Goal: Task Accomplishment & Management: Manage account settings

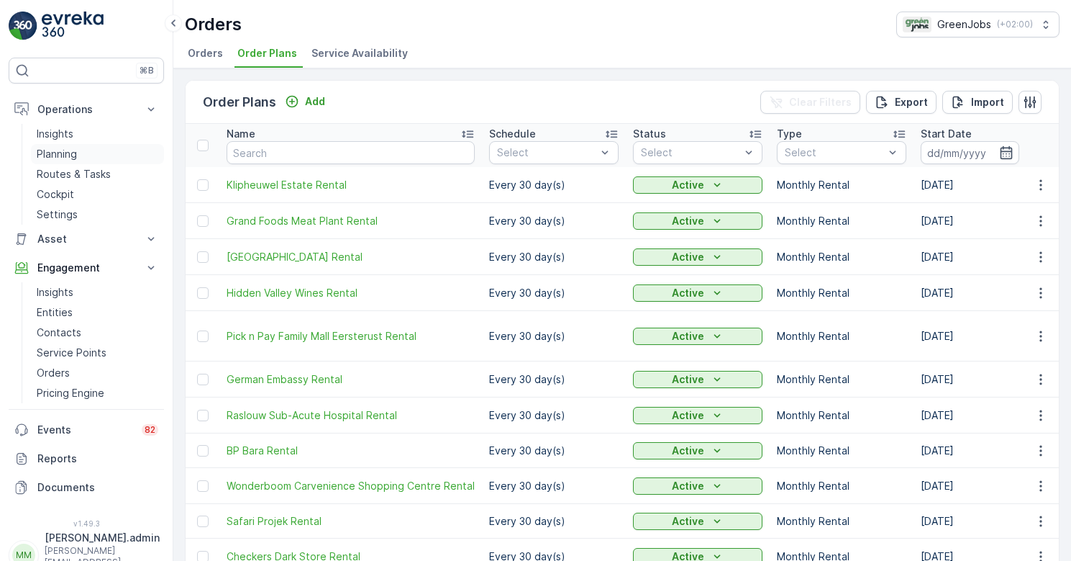
click at [60, 157] on p "Planning" at bounding box center [57, 154] width 40 height 14
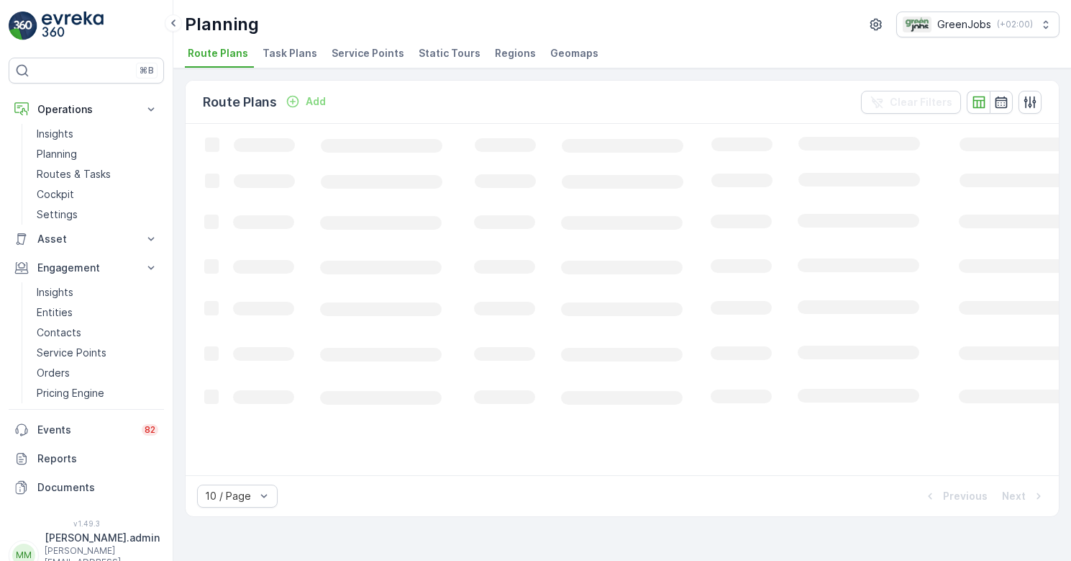
click at [362, 55] on span "Service Points" at bounding box center [368, 53] width 73 height 14
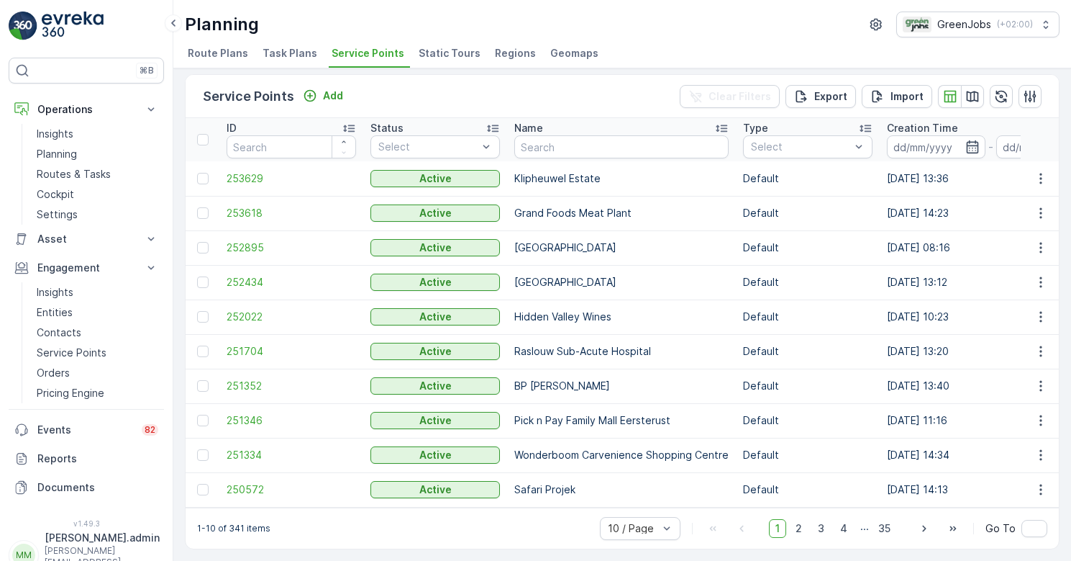
scroll to position [11, 0]
click at [560, 144] on input "text" at bounding box center [621, 146] width 214 height 23
type input "die vlakt"
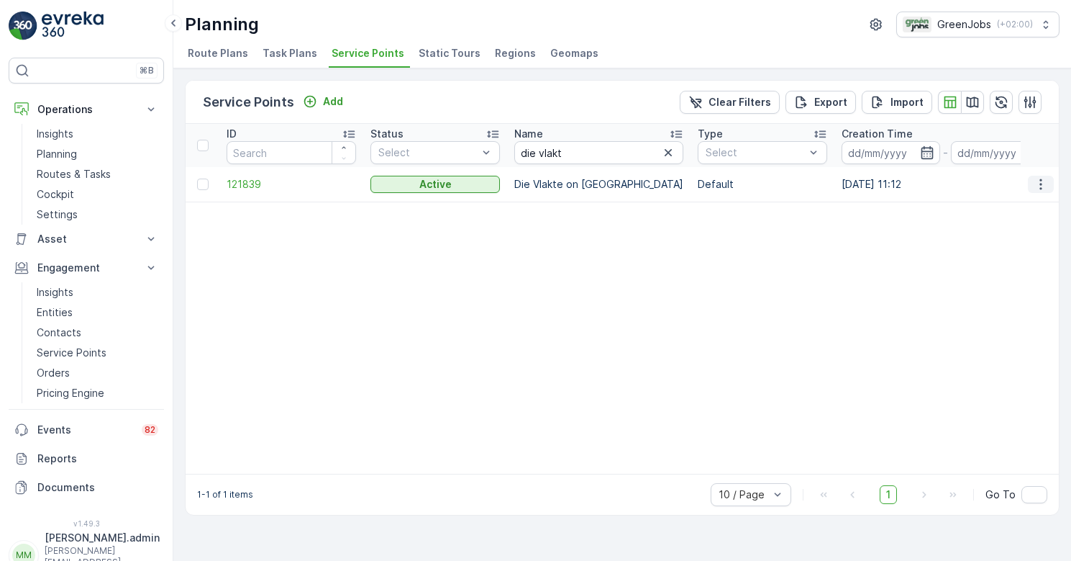
click at [1041, 183] on icon "button" at bounding box center [1041, 184] width 14 height 14
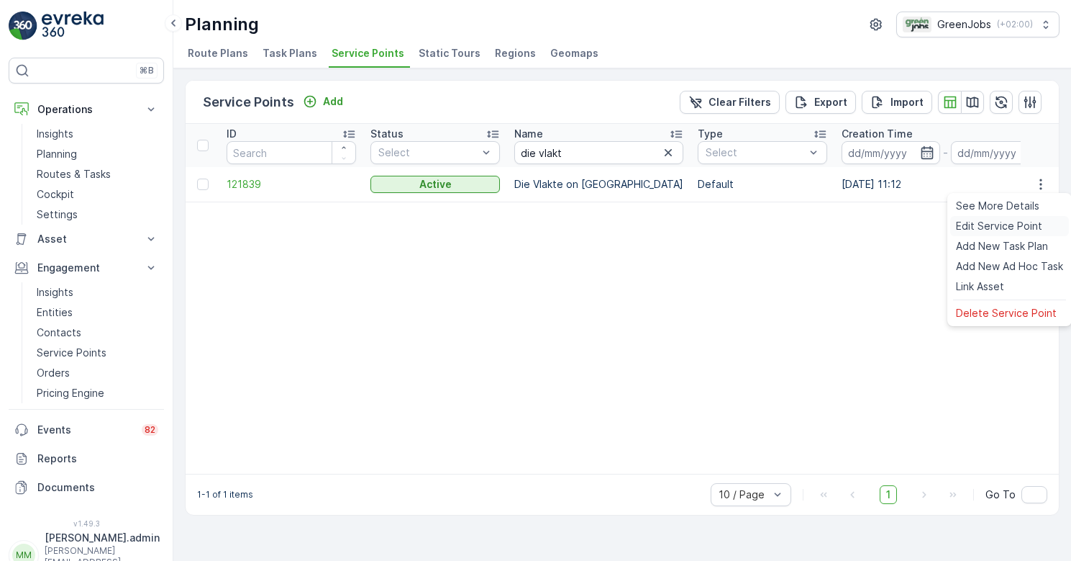
click at [994, 223] on span "Edit Service Point" at bounding box center [999, 226] width 86 height 14
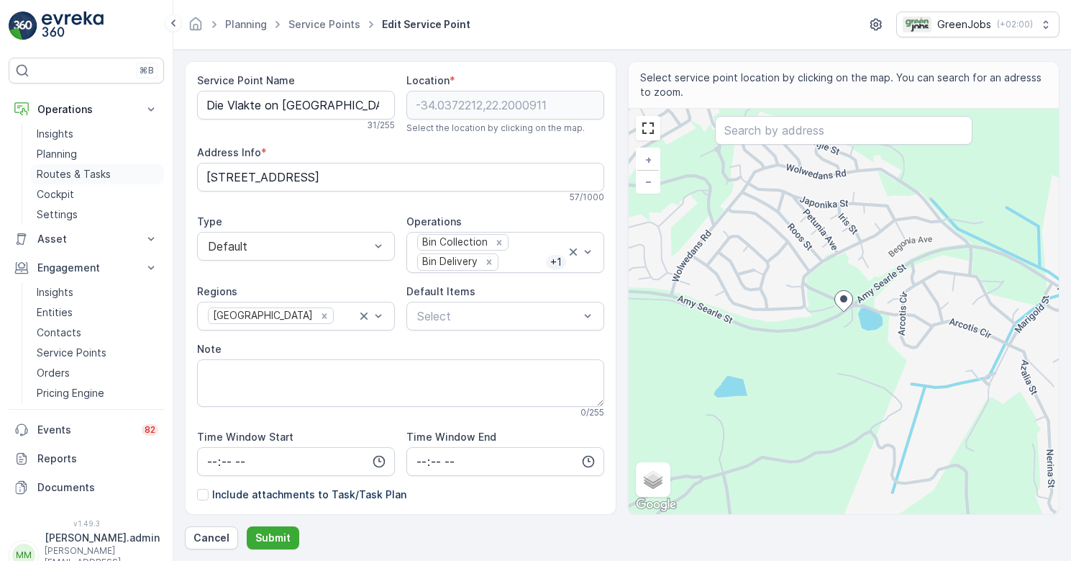
click at [83, 169] on p "Routes & Tasks" at bounding box center [74, 174] width 74 height 14
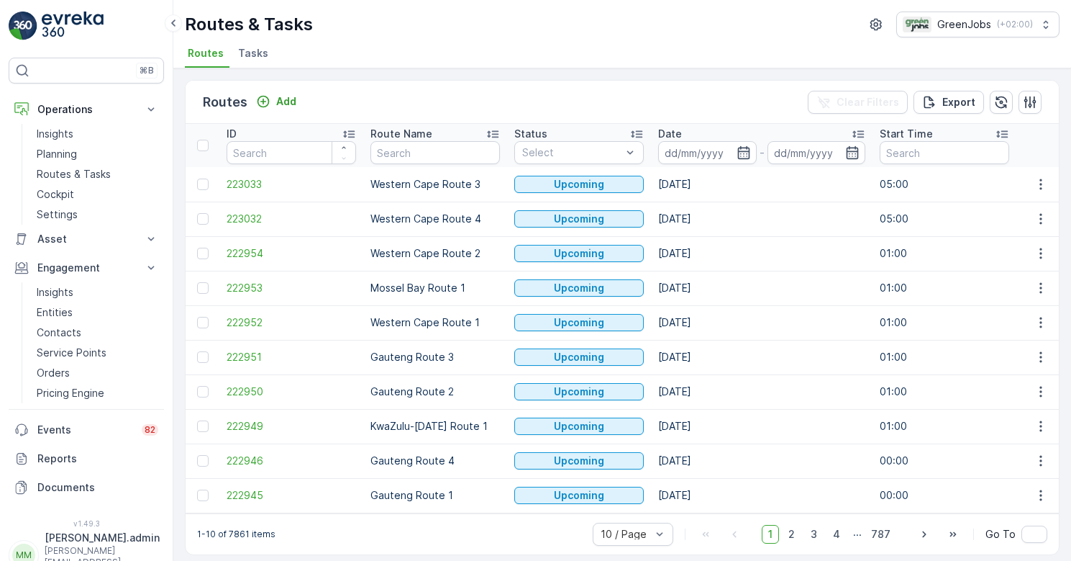
click at [254, 53] on span "Tasks" at bounding box center [253, 53] width 30 height 14
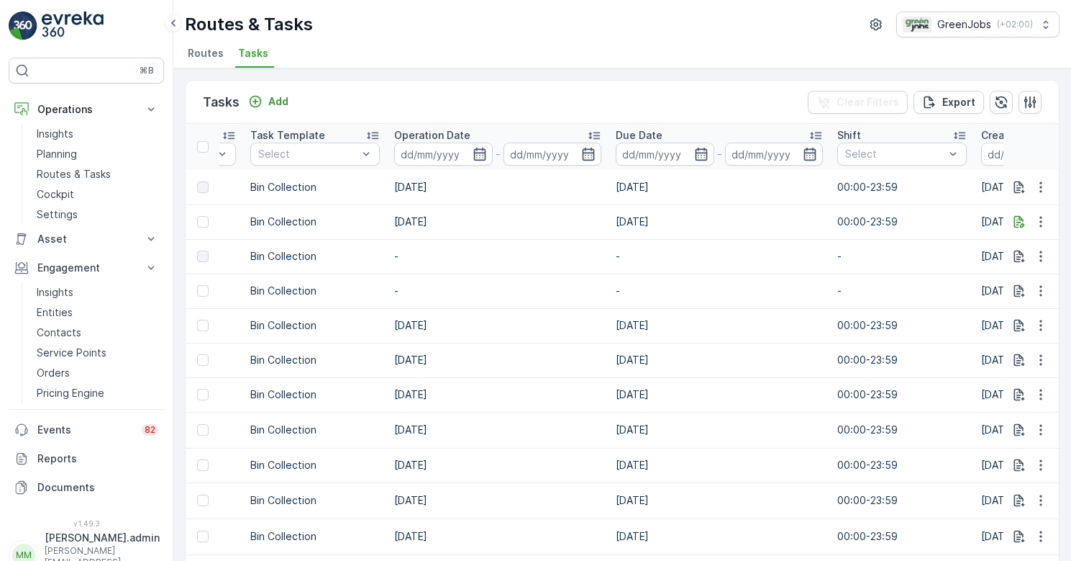
scroll to position [0, 220]
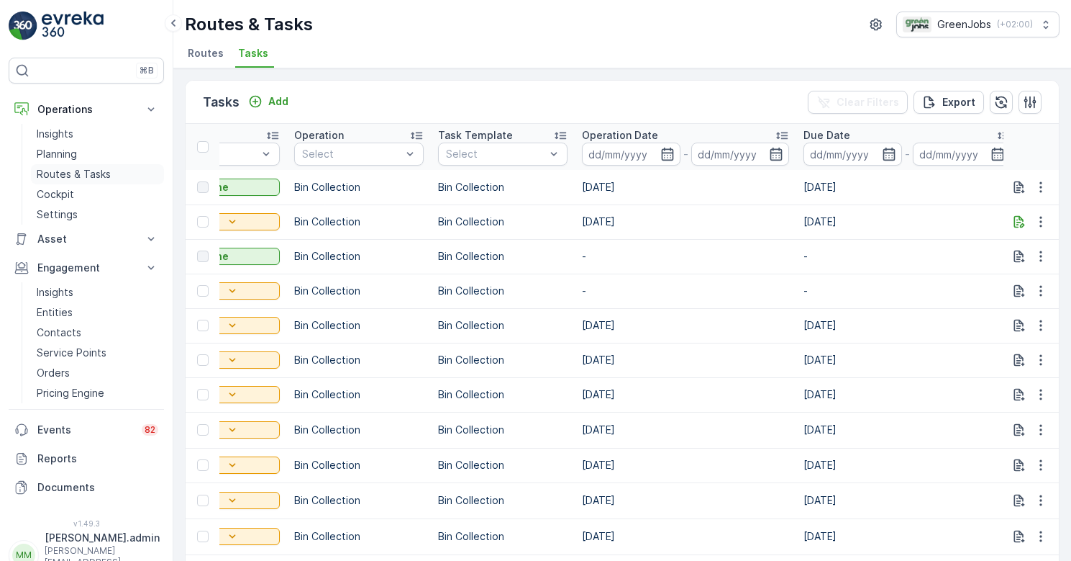
click at [88, 173] on p "Routes & Tasks" at bounding box center [74, 174] width 74 height 14
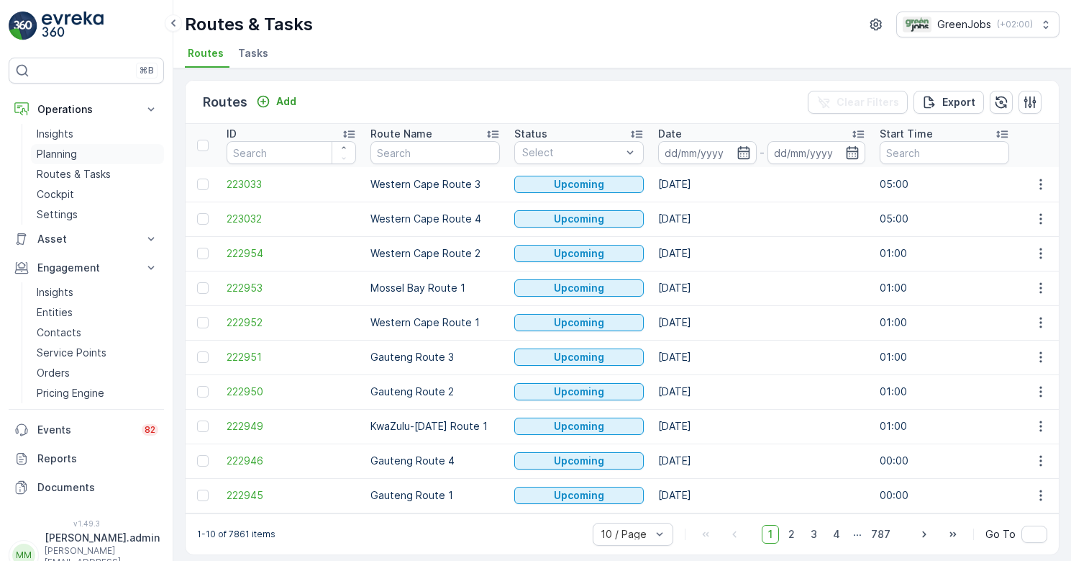
click at [65, 153] on p "Planning" at bounding box center [57, 154] width 40 height 14
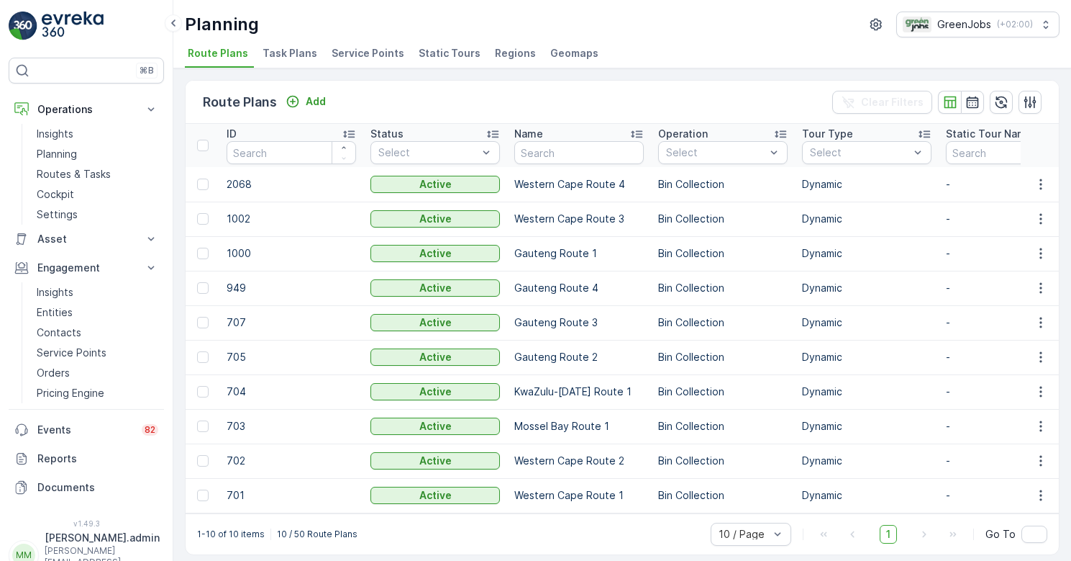
click at [291, 50] on span "Task Plans" at bounding box center [290, 53] width 55 height 14
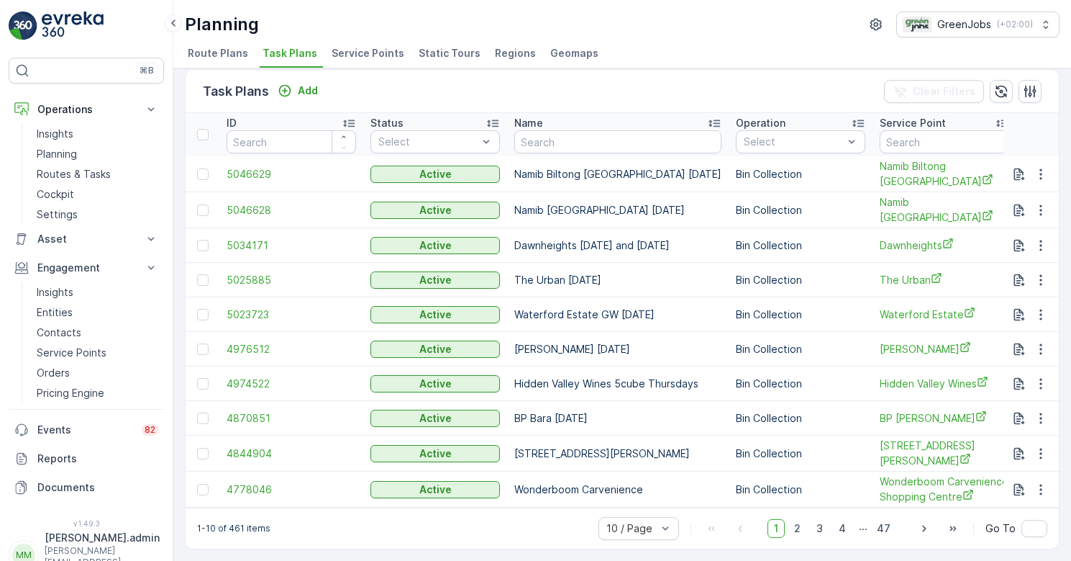
scroll to position [15, 0]
click at [884, 138] on input "text" at bounding box center [945, 141] width 130 height 23
type input "die vlakt"
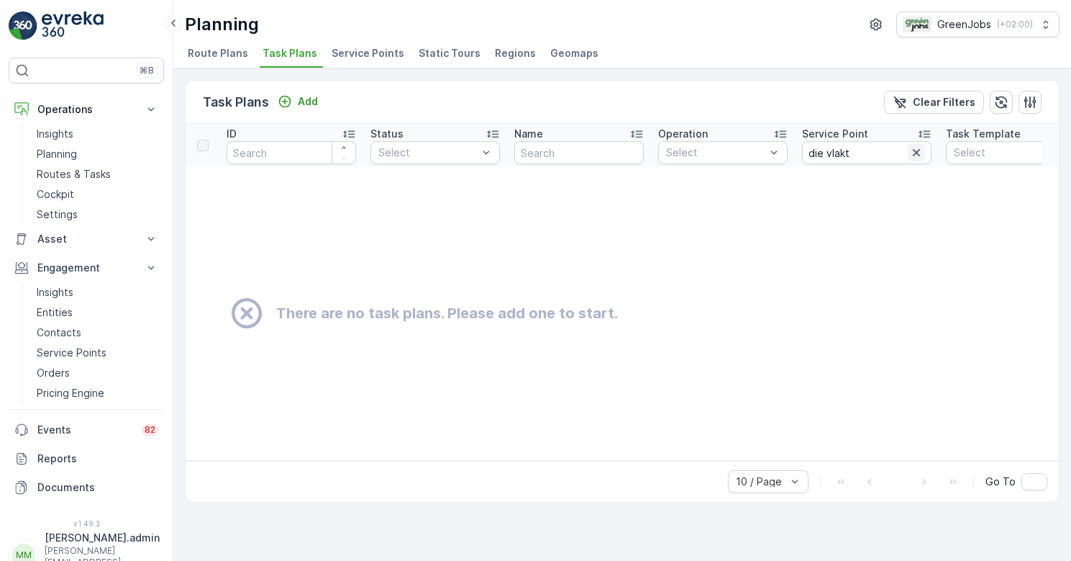
click at [917, 148] on icon "button" at bounding box center [917, 152] width 14 height 14
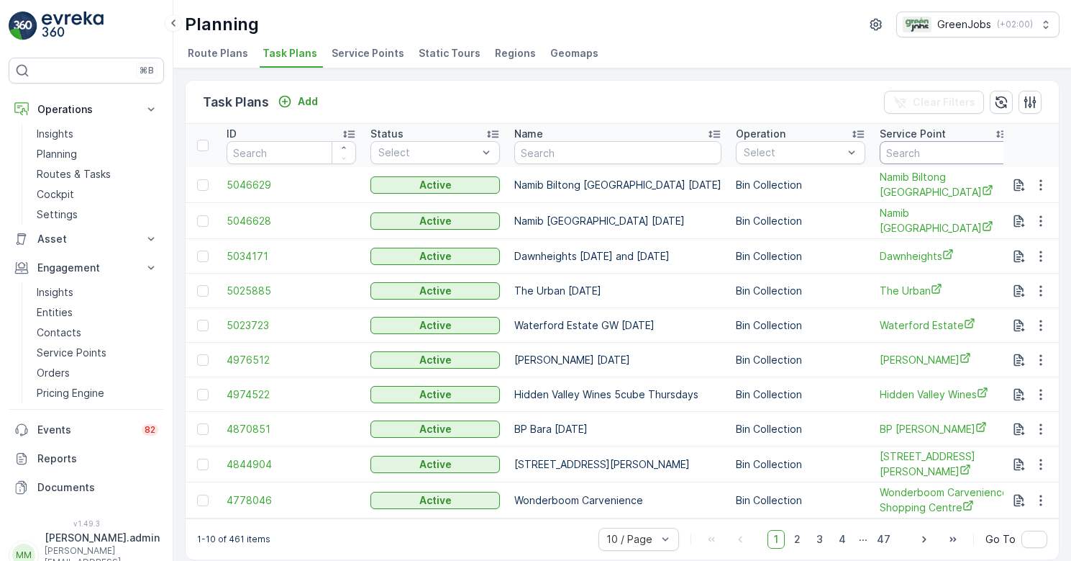
click at [902, 152] on input "text" at bounding box center [945, 152] width 130 height 23
type input "vlakt"
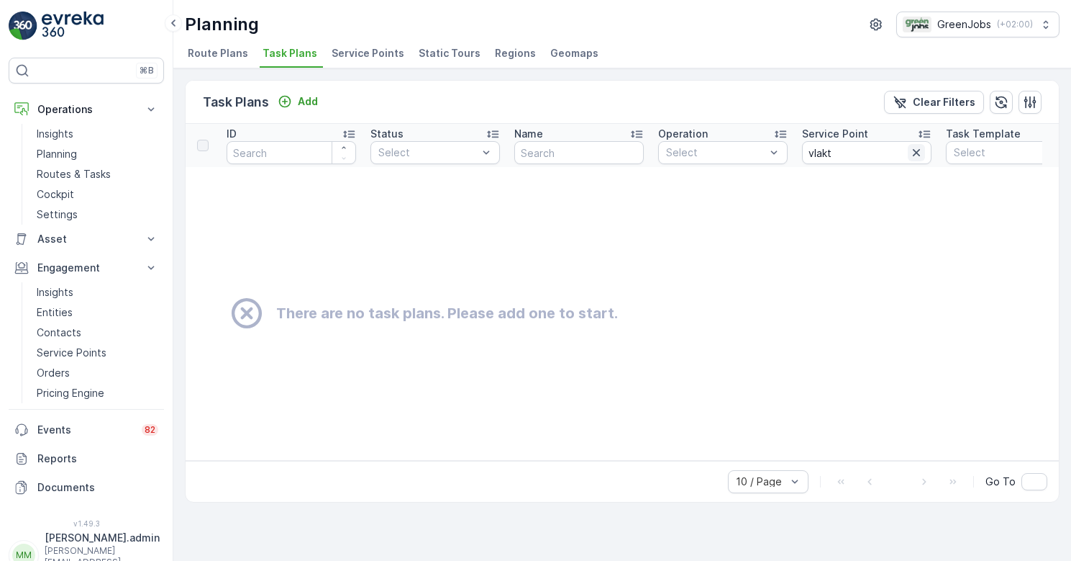
click at [919, 150] on icon "button" at bounding box center [916, 152] width 7 height 7
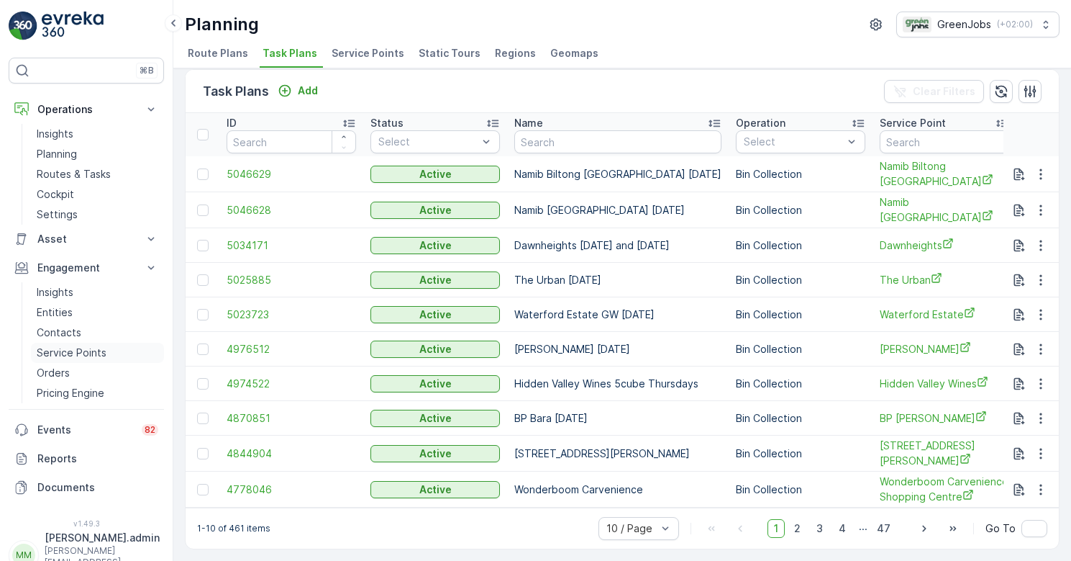
click at [75, 354] on p "Service Points" at bounding box center [72, 352] width 70 height 14
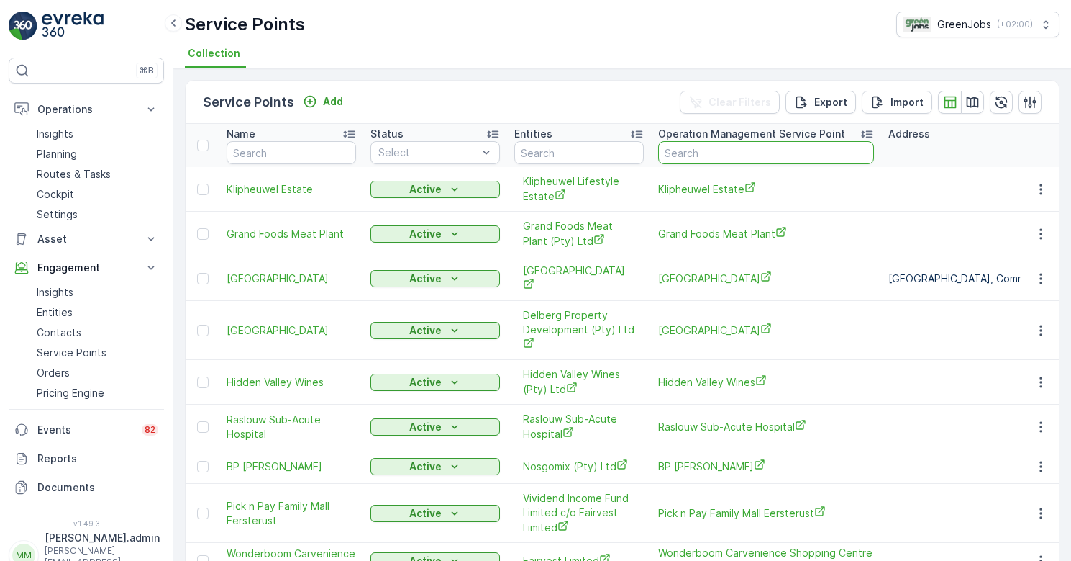
click at [712, 153] on input "text" at bounding box center [766, 152] width 216 height 23
type input "vlakt"
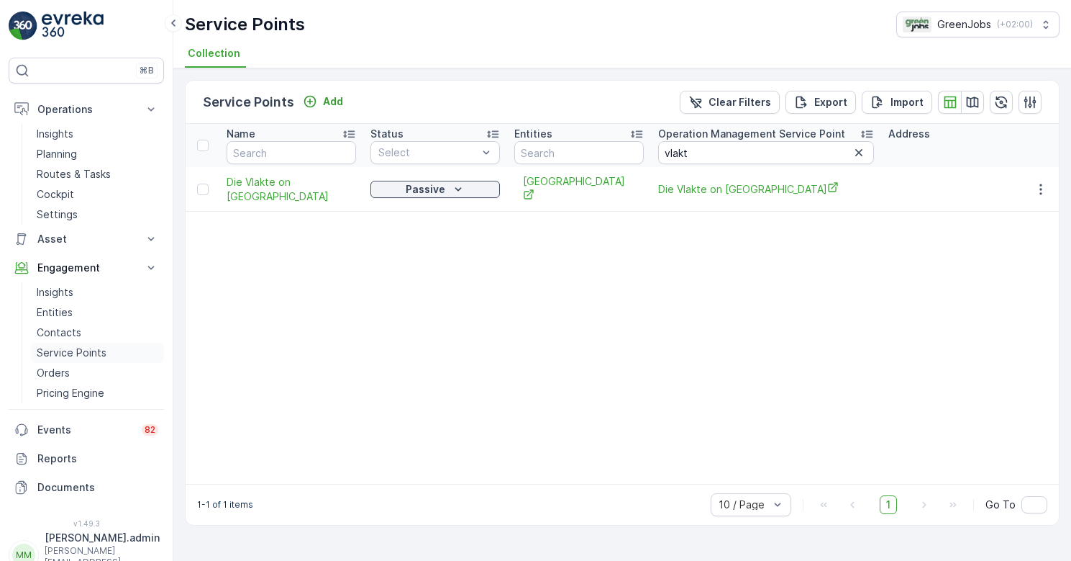
click at [74, 350] on p "Service Points" at bounding box center [72, 352] width 70 height 14
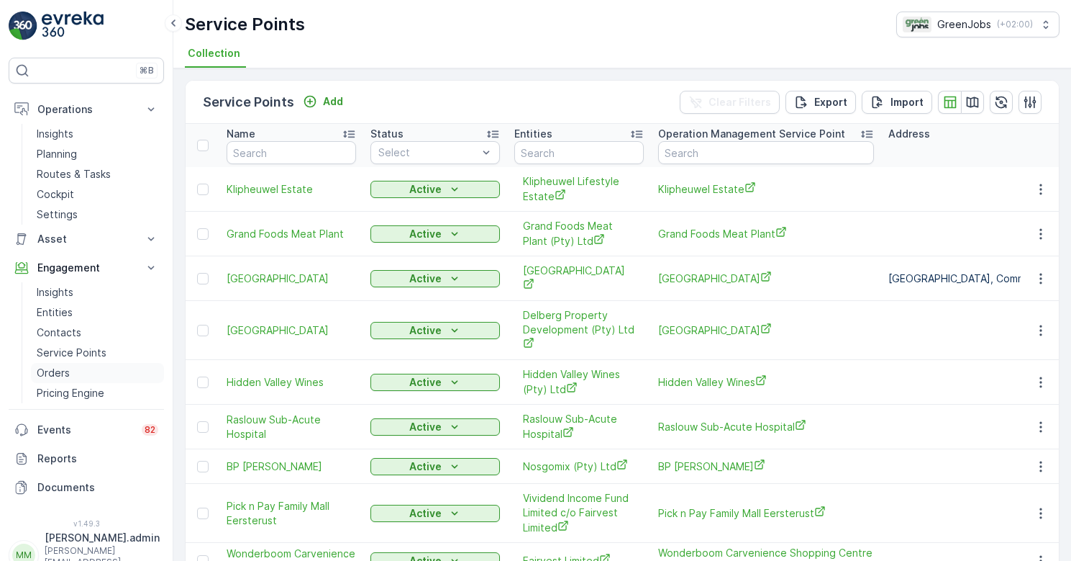
click at [66, 380] on link "Orders" at bounding box center [97, 373] width 133 height 20
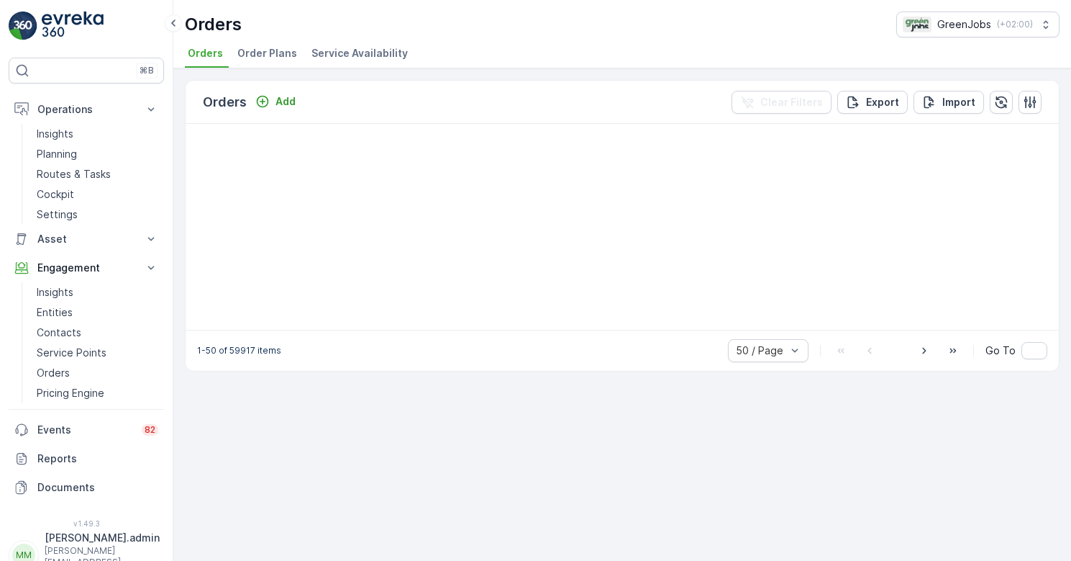
click at [266, 52] on span "Order Plans" at bounding box center [267, 53] width 60 height 14
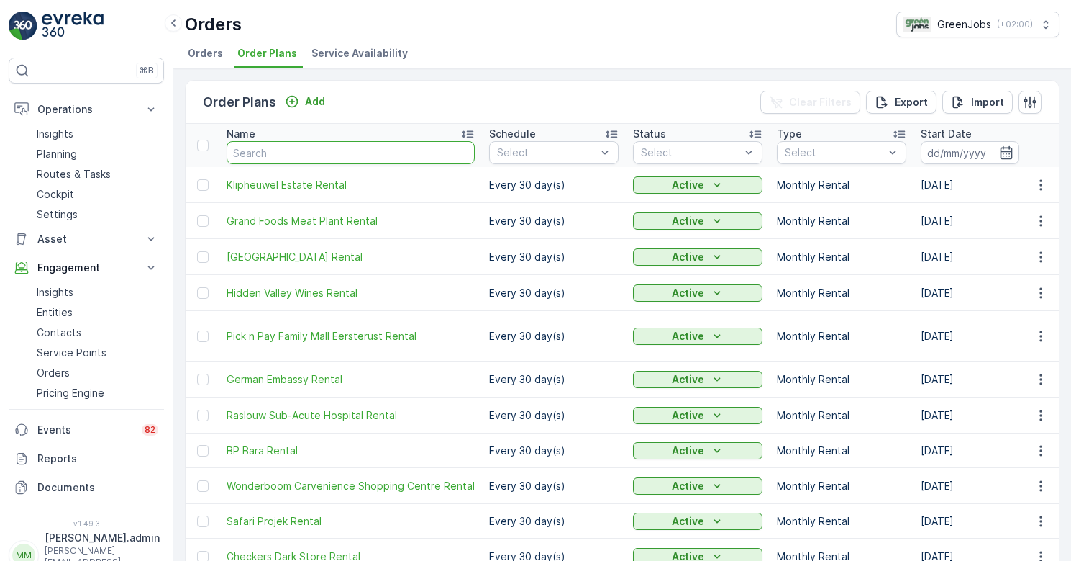
click at [285, 157] on input "text" at bounding box center [351, 152] width 248 height 23
type input "vlakt"
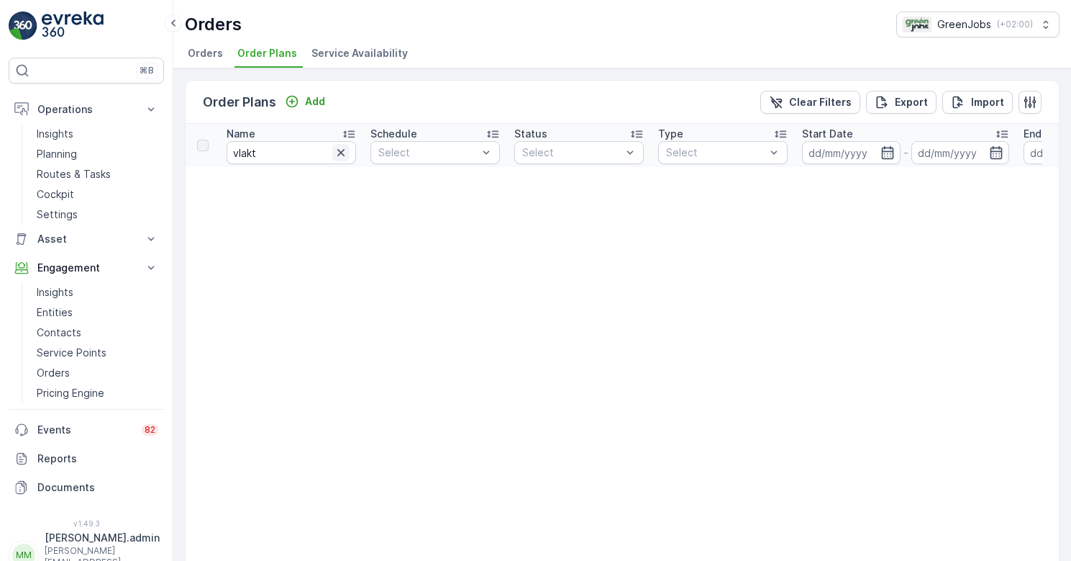
click at [340, 153] on icon "button" at bounding box center [340, 152] width 7 height 7
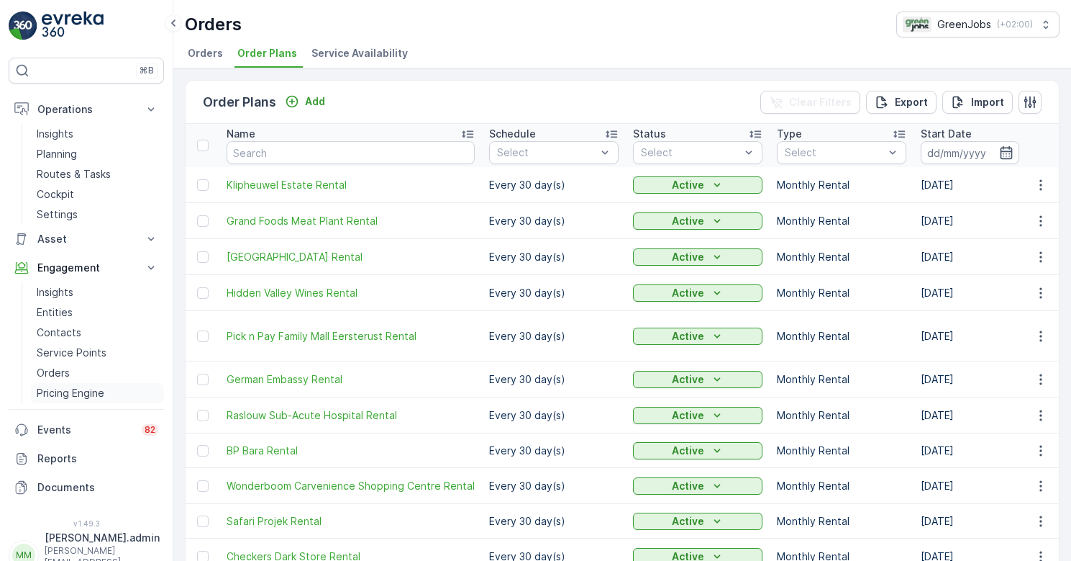
click at [68, 390] on p "Pricing Engine" at bounding box center [71, 393] width 68 height 14
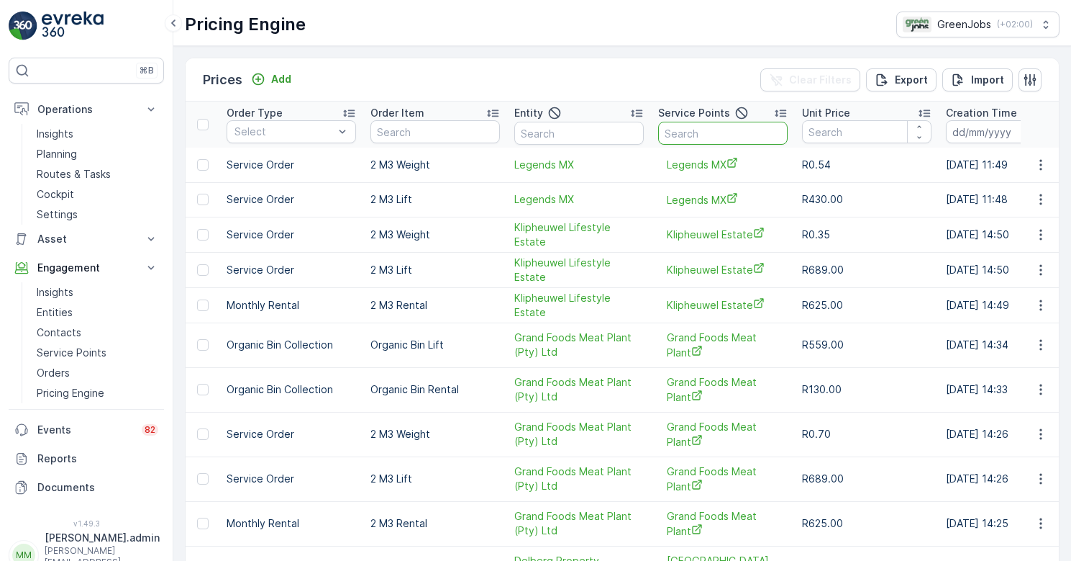
click at [677, 132] on input "text" at bounding box center [723, 133] width 130 height 23
type input "vlak"
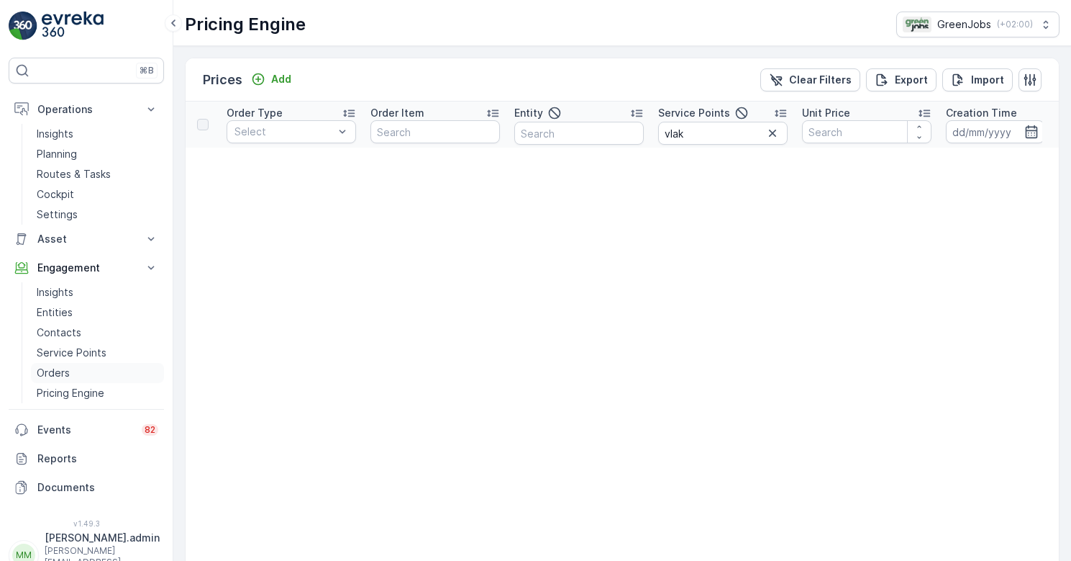
click at [63, 375] on p "Orders" at bounding box center [53, 373] width 33 height 14
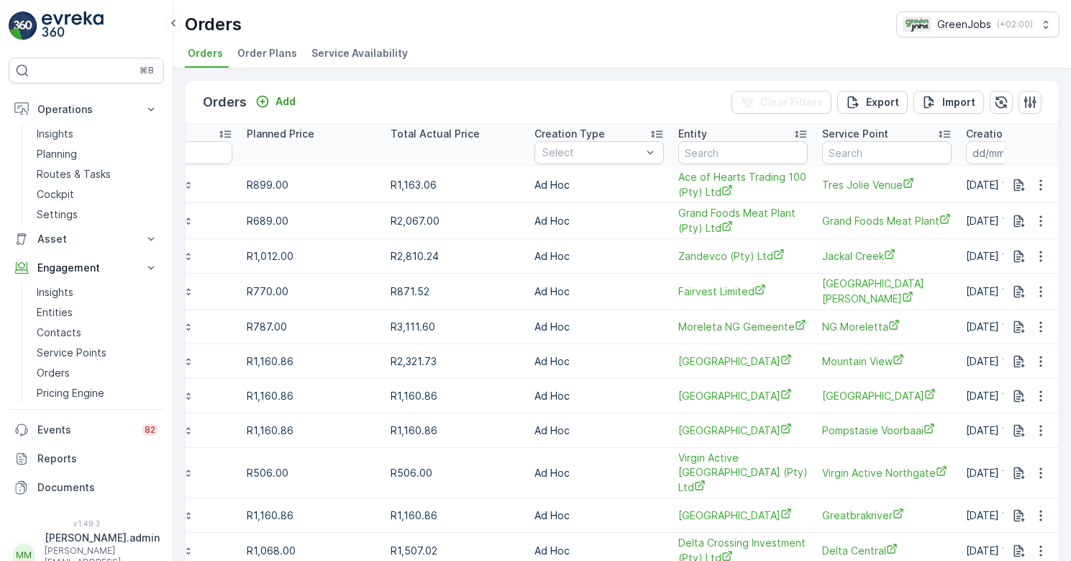
scroll to position [0, 813]
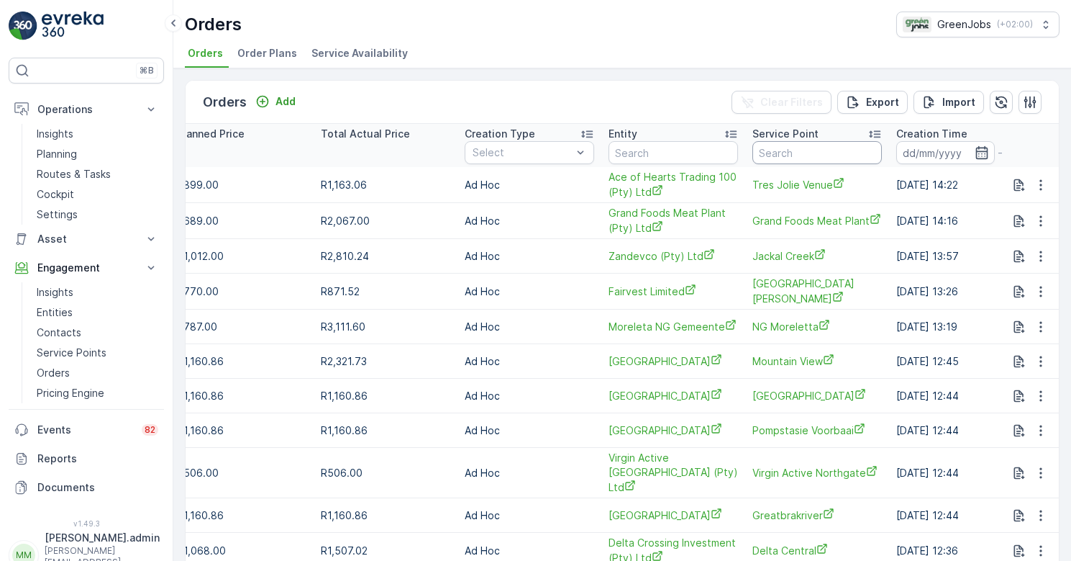
click at [800, 155] on input "text" at bounding box center [818, 152] width 130 height 23
type input "vlak"
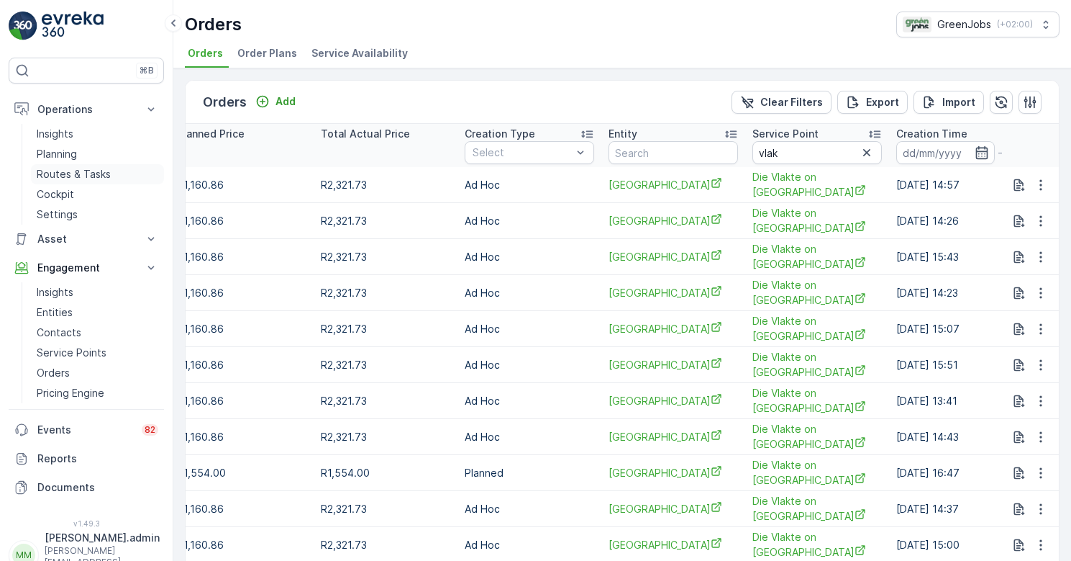
click at [77, 173] on p "Routes & Tasks" at bounding box center [74, 174] width 74 height 14
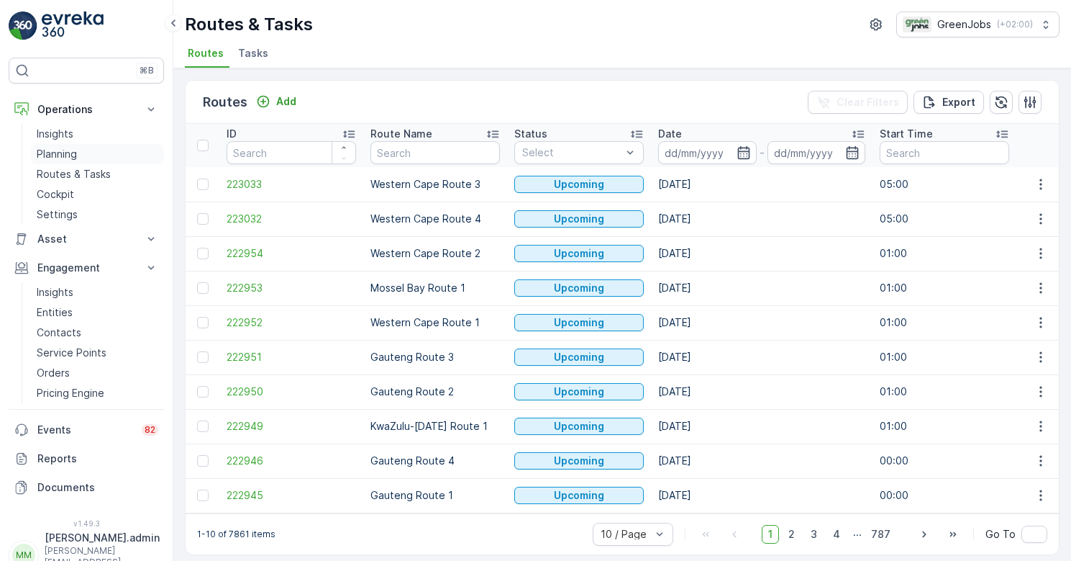
click at [65, 153] on p "Planning" at bounding box center [57, 154] width 40 height 14
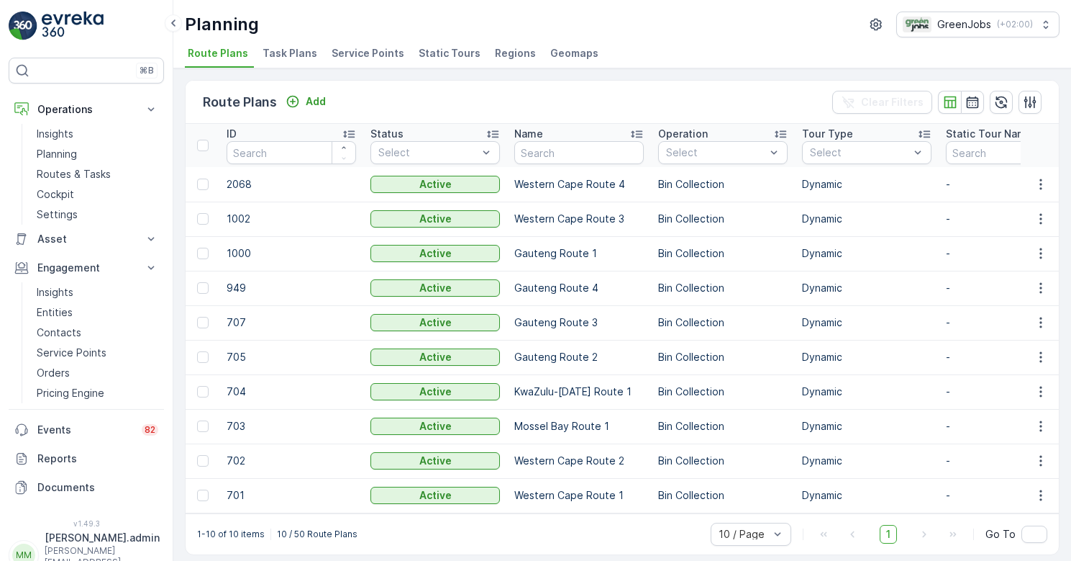
click at [355, 46] on span "Service Points" at bounding box center [368, 53] width 73 height 14
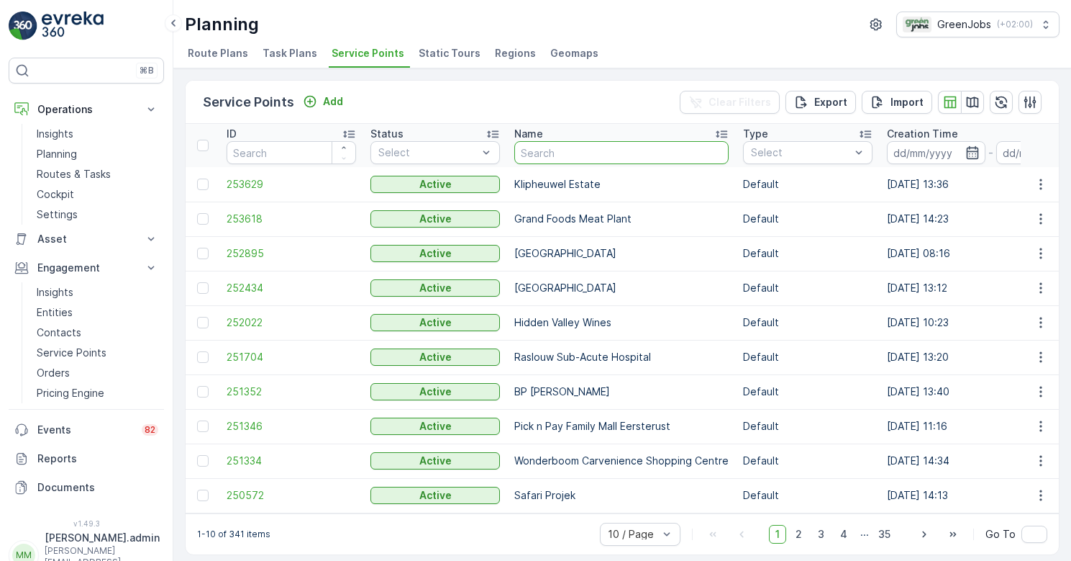
click at [602, 152] on input "text" at bounding box center [621, 152] width 214 height 23
type input "vlak"
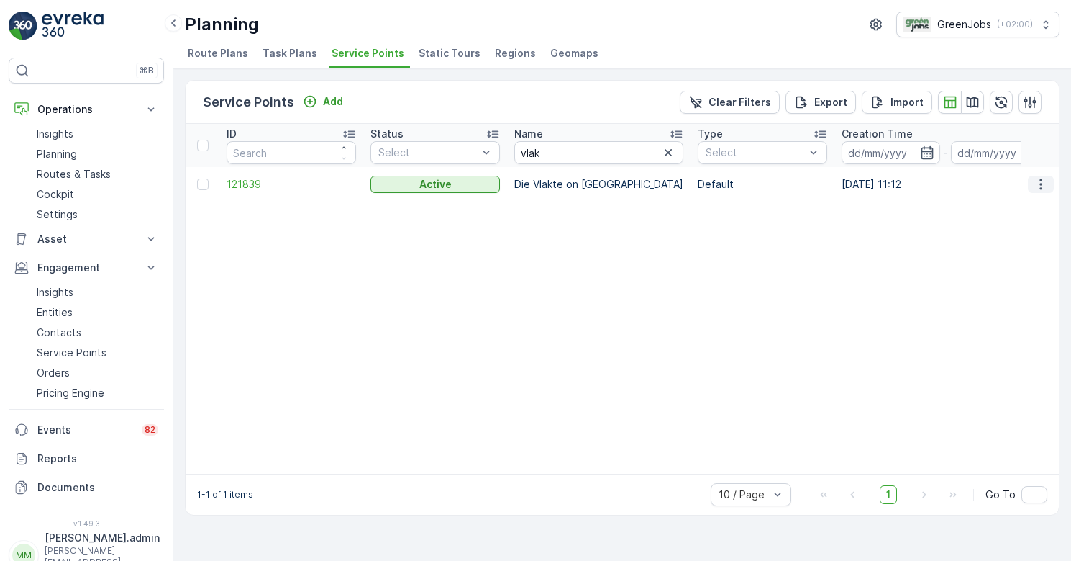
click at [1041, 182] on icon "button" at bounding box center [1041, 184] width 14 height 14
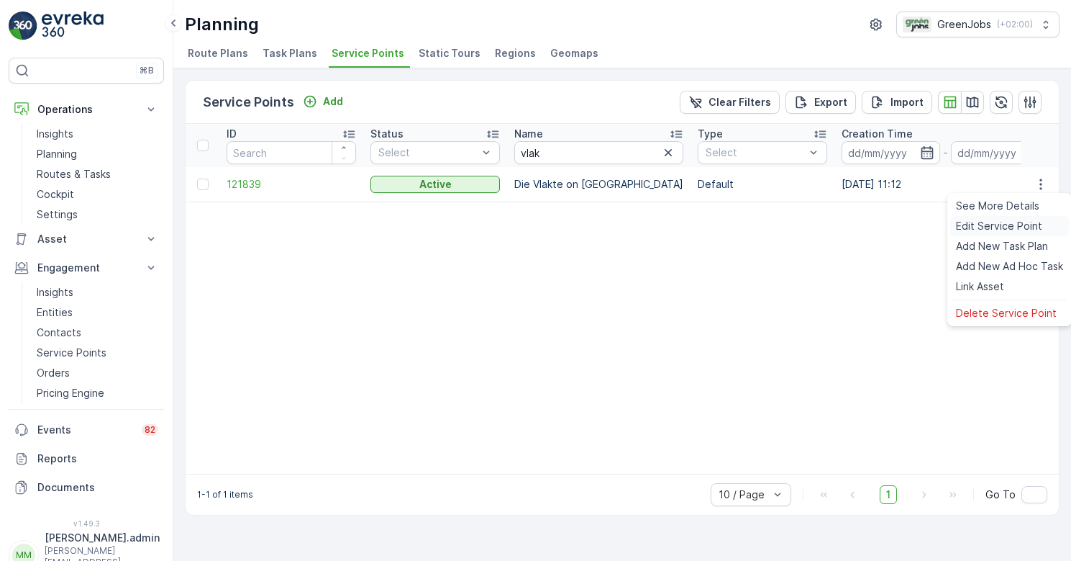
click at [1015, 225] on span "Edit Service Point" at bounding box center [999, 226] width 86 height 14
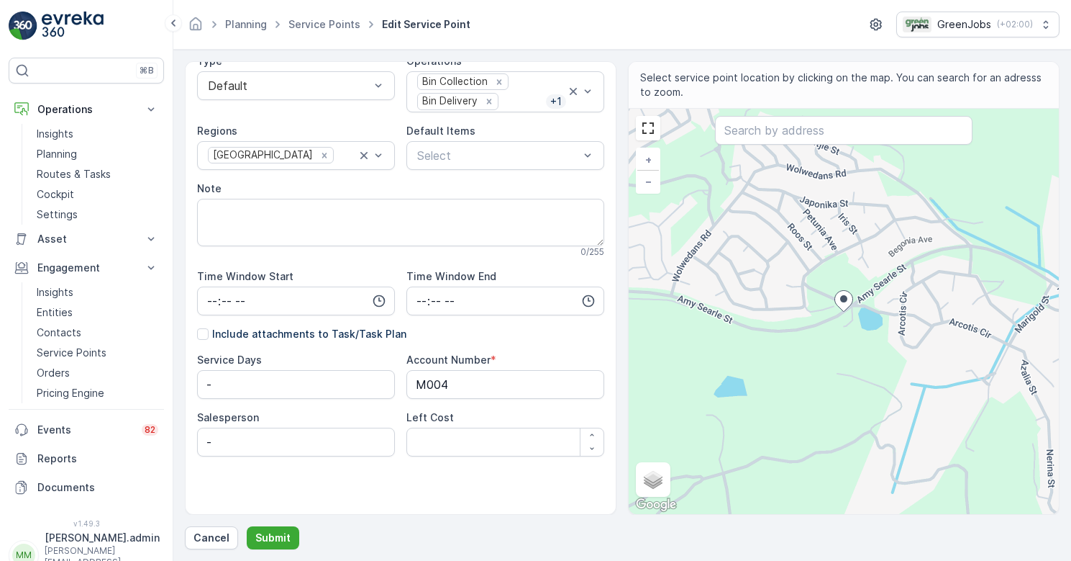
scroll to position [160, 0]
click at [221, 535] on p "Cancel" at bounding box center [212, 537] width 36 height 14
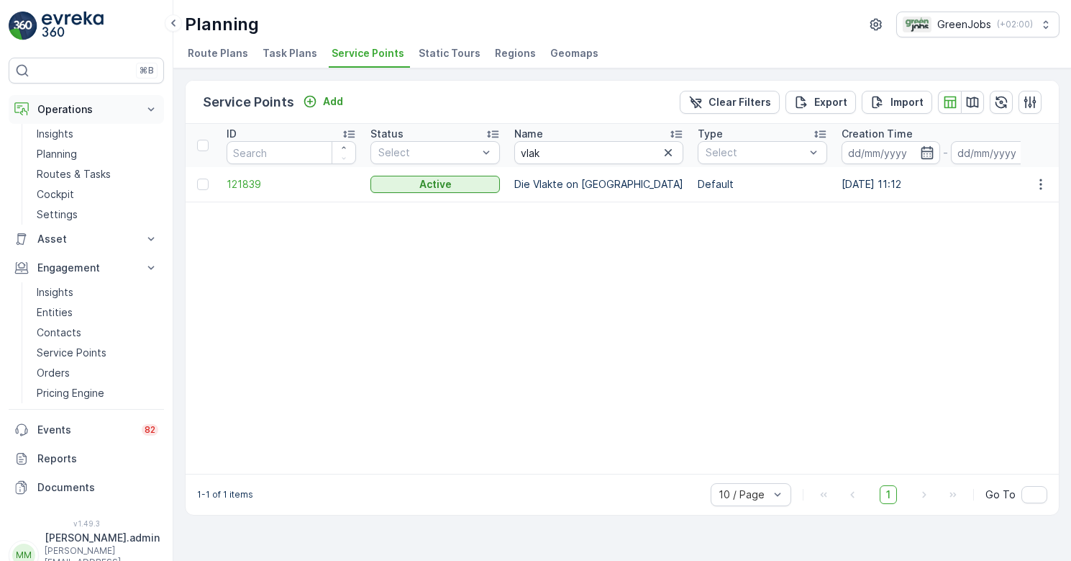
click at [76, 112] on p "Operations" at bounding box center [86, 109] width 98 height 14
